Goal: Information Seeking & Learning: Learn about a topic

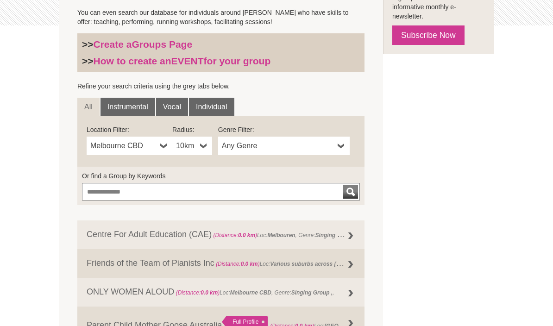
scroll to position [253, 0]
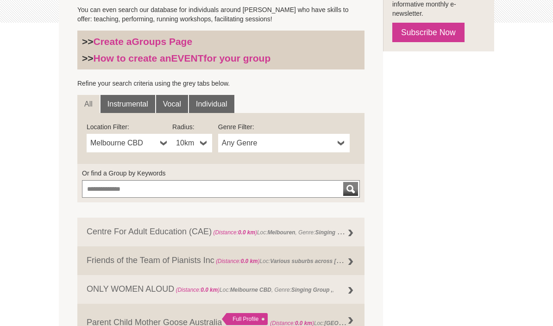
click at [177, 105] on link "Vocal" at bounding box center [172, 104] width 32 height 19
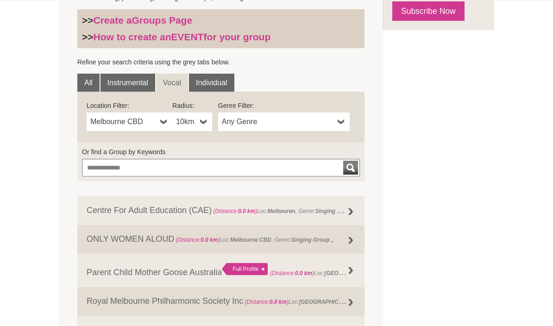
scroll to position [272, 0]
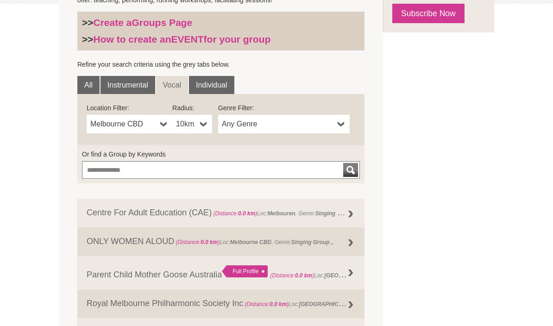
click at [156, 129] on span "Melbourne CBD" at bounding box center [123, 124] width 66 height 11
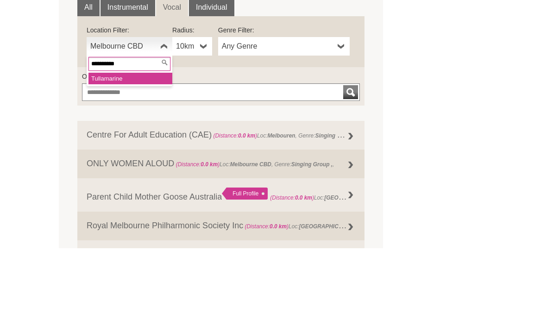
type input "**********"
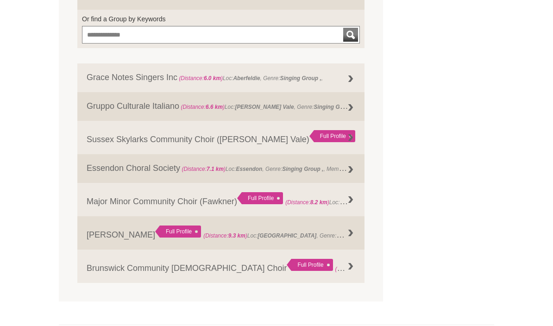
scroll to position [407, 0]
click at [109, 148] on link "Sussex Skylarks Community Choir (Pascoe Vale) Full Profile (Distance: 6.6 km ) …" at bounding box center [220, 137] width 287 height 33
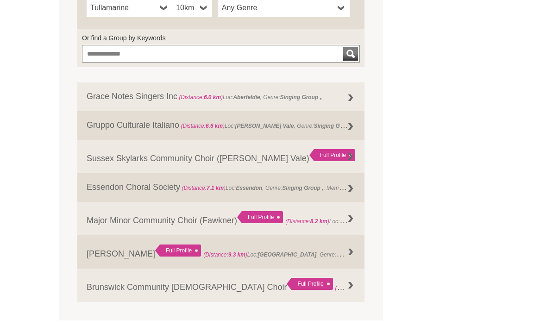
scroll to position [390, 0]
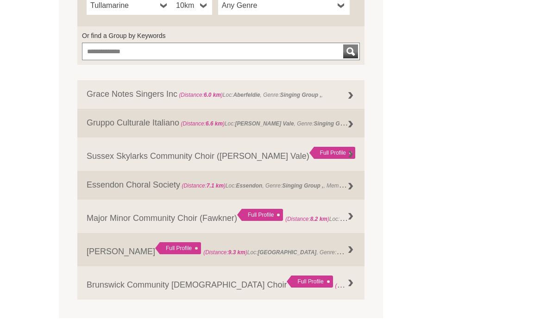
click at [112, 96] on link "Grace Notes Singers Inc (Distance: 6.0 km ) Loc: Aberfeldie , Genre: Singing Gr…" at bounding box center [220, 95] width 287 height 29
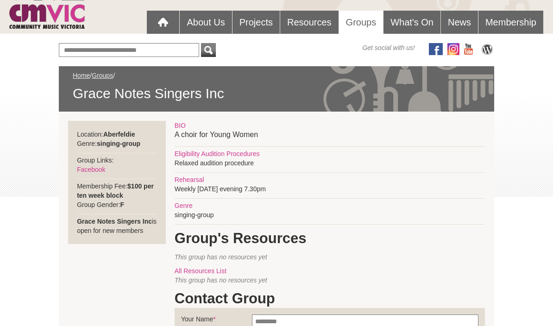
scroll to position [75, 0]
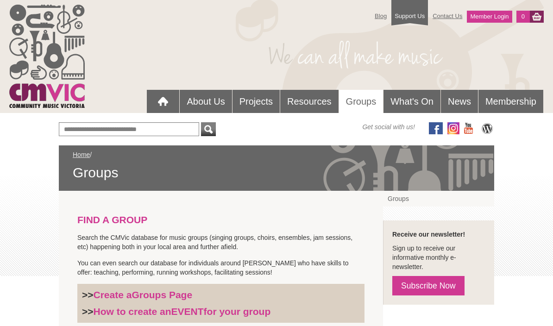
scroll to position [397, 0]
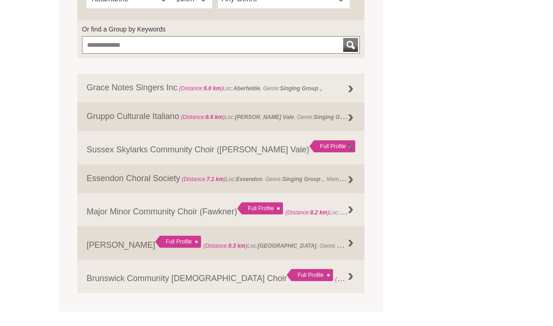
click at [116, 119] on link "Gruppo Culturale Italiano (Distance: 6.6 km ) Loc: Pascoe Vale , Genre: Singing…" at bounding box center [220, 116] width 287 height 29
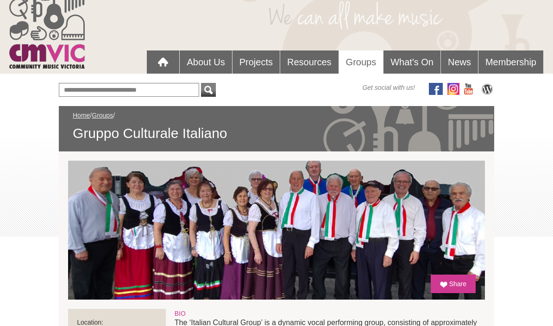
scroll to position [39, 0]
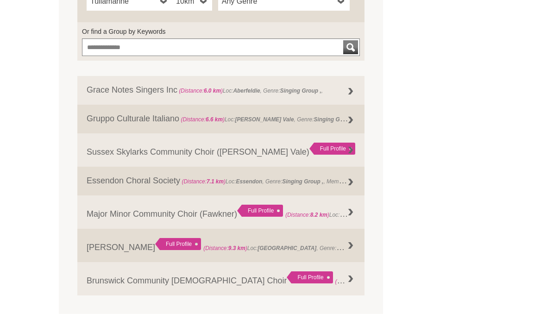
scroll to position [400, 0]
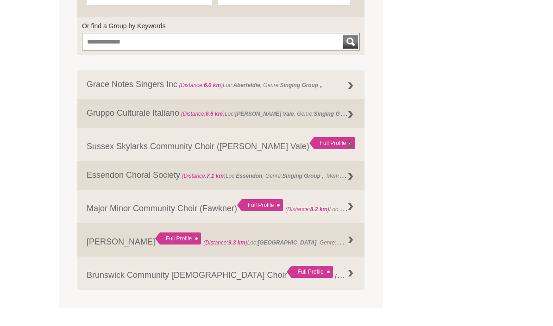
click at [111, 180] on link "Essendon Choral Society (Distance: 7.1 km ) Loc: Essendon , Genre: Singing Grou…" at bounding box center [220, 175] width 287 height 29
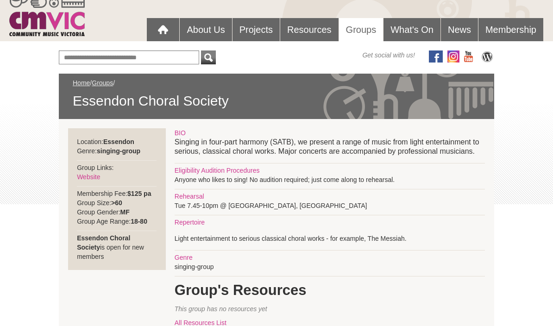
scroll to position [65, 0]
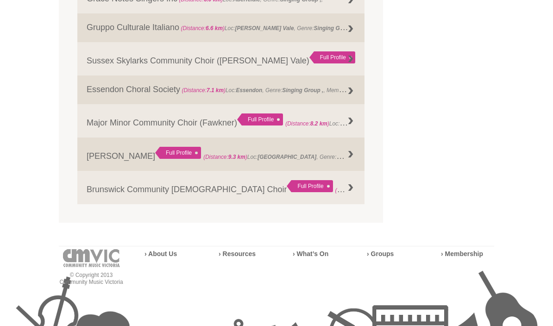
scroll to position [486, 0]
click at [111, 126] on link "Major Minor Community Choir (Fawkner) Full Profile (Distance: 8.2 km ) Loc: Faw…" at bounding box center [220, 120] width 287 height 33
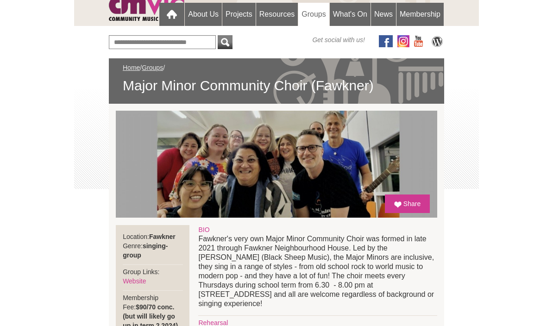
scroll to position [105, 0]
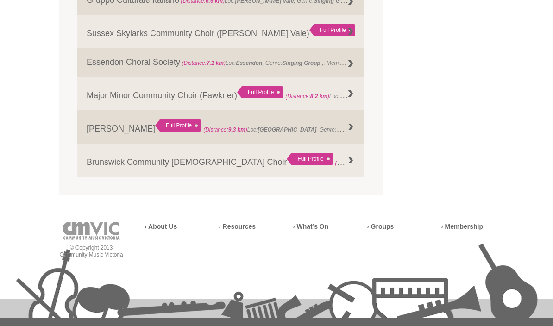
scroll to position [513, 0]
click at [111, 129] on link "Makri Klosti Full Profile (Distance: 9.3 km ) Loc: Coburg , Genre: , Members: 5" at bounding box center [220, 126] width 287 height 33
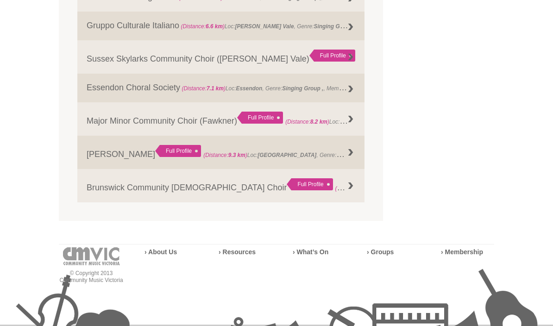
scroll to position [517, 0]
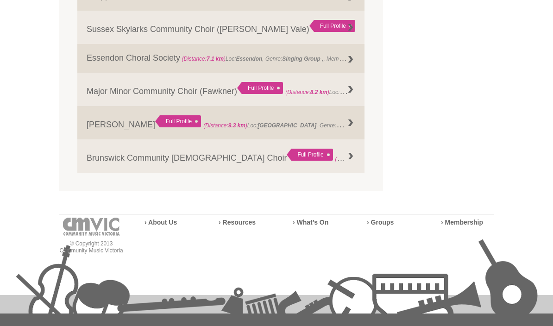
click at [118, 156] on link "Brunswick Community [DEMOGRAPHIC_DATA] Choir Full Profile (Distance: 9.4 km ) L…" at bounding box center [220, 156] width 287 height 33
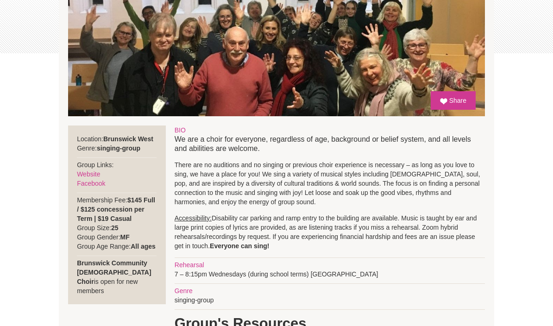
scroll to position [215, 0]
